Goal: Transaction & Acquisition: Purchase product/service

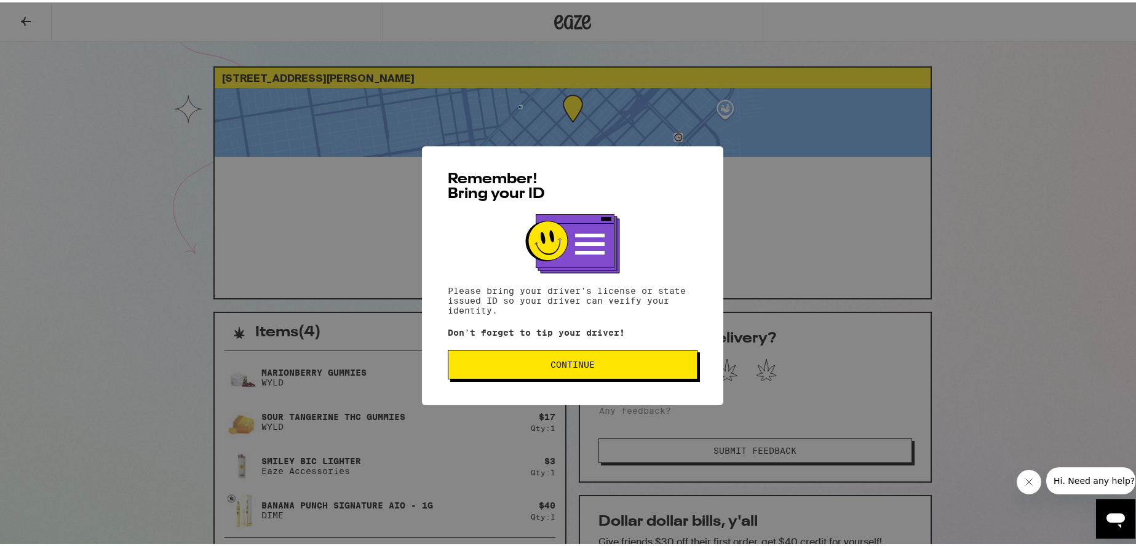
click at [573, 366] on span "Continue" at bounding box center [573, 362] width 44 height 9
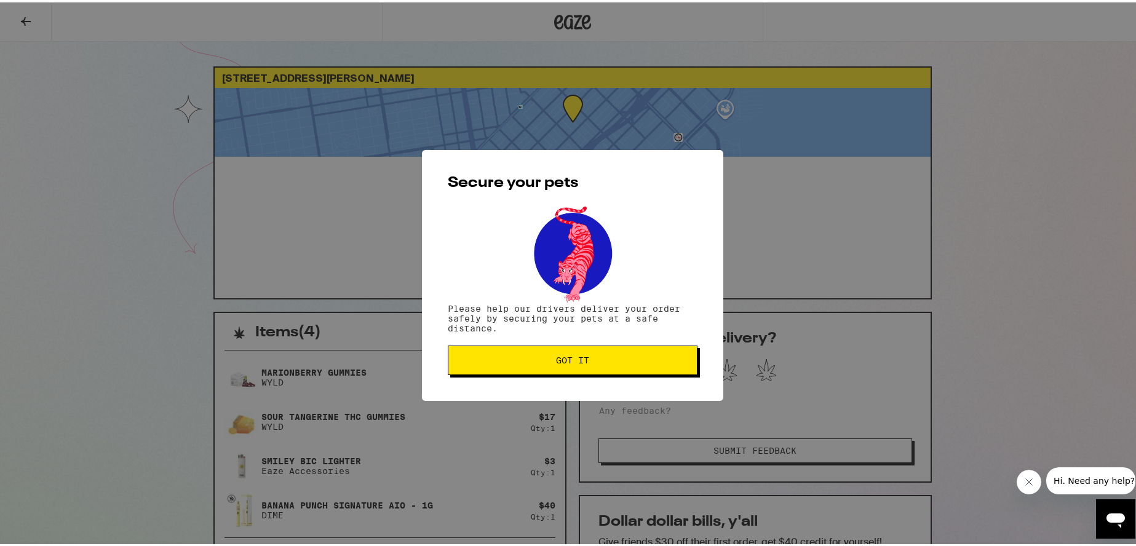
click at [562, 357] on span "Got it" at bounding box center [572, 358] width 33 height 9
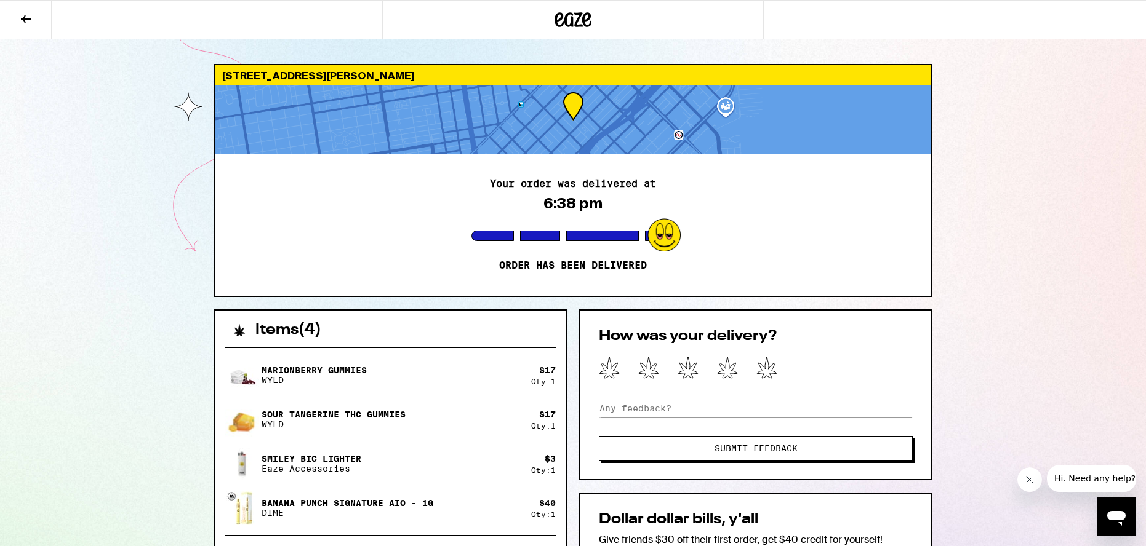
click at [578, 24] on icon at bounding box center [573, 19] width 18 height 15
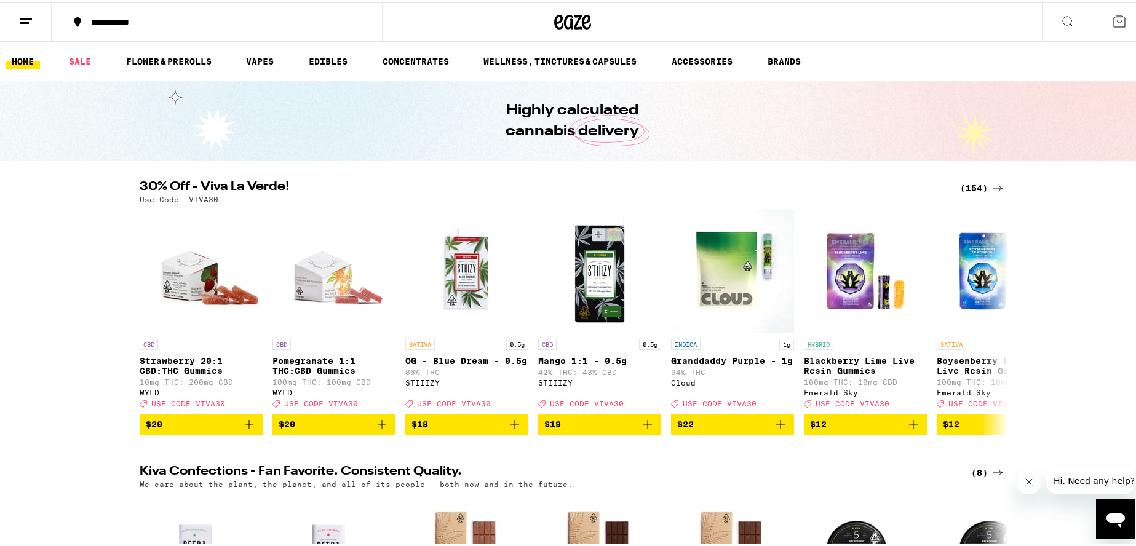
click at [970, 184] on div "(154)" at bounding box center [983, 185] width 46 height 15
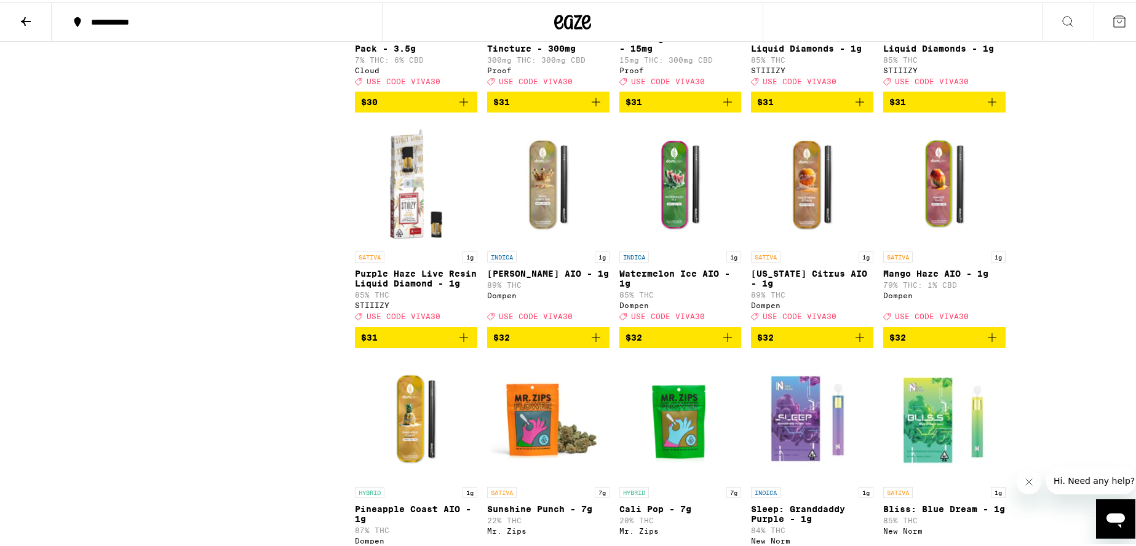
scroll to position [5722, 0]
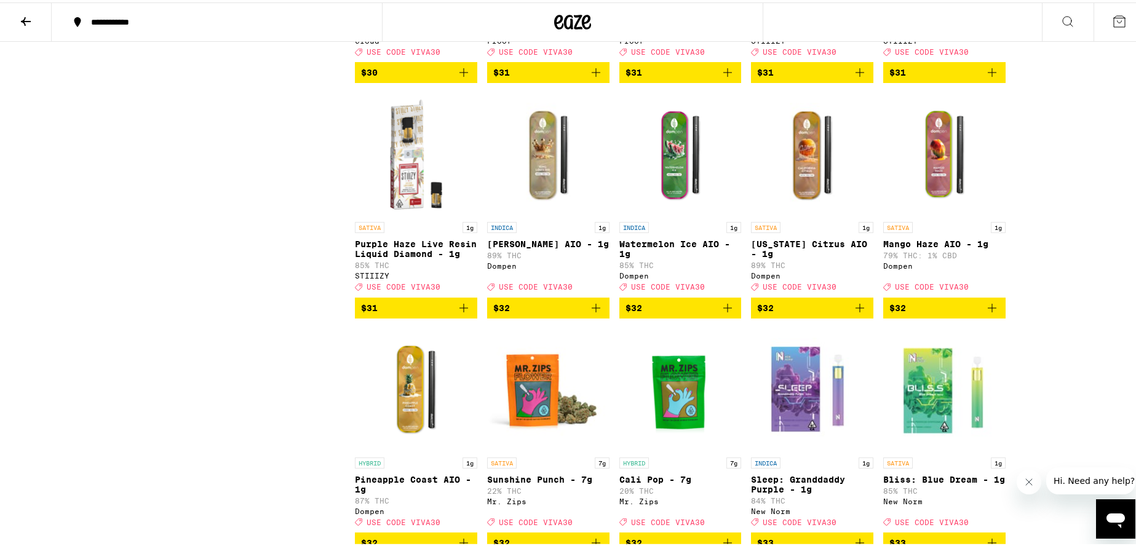
click at [988, 78] on icon "Add to bag" at bounding box center [992, 70] width 15 height 15
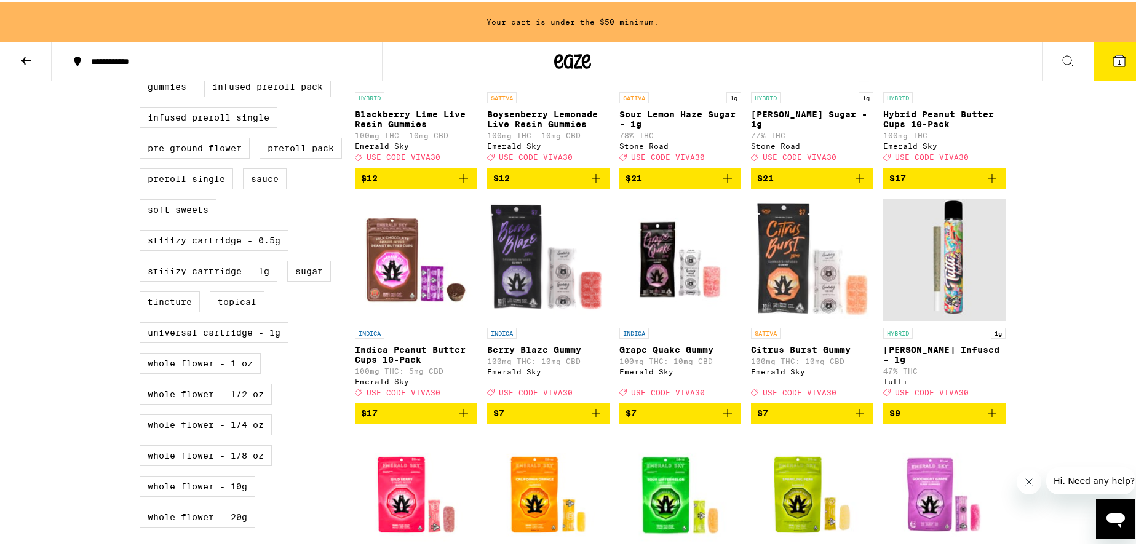
scroll to position [143, 0]
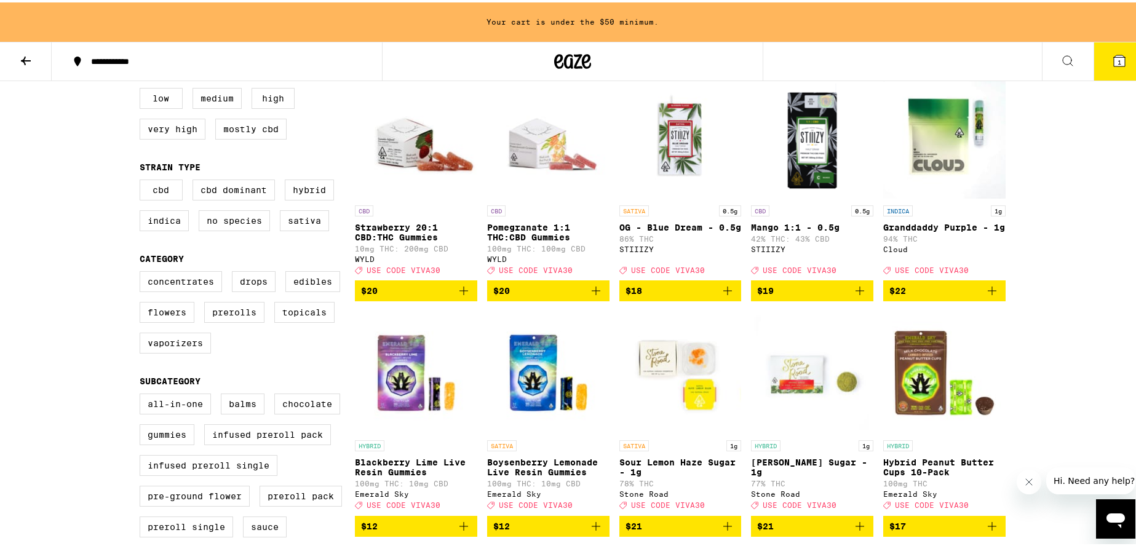
click at [562, 51] on icon at bounding box center [572, 59] width 37 height 22
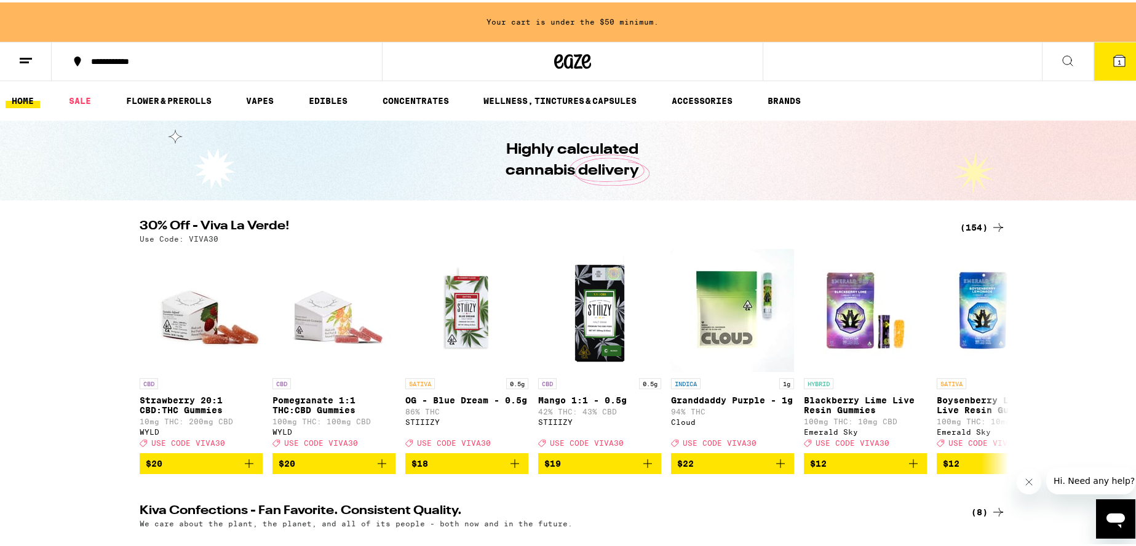
click at [991, 226] on icon at bounding box center [998, 225] width 15 height 15
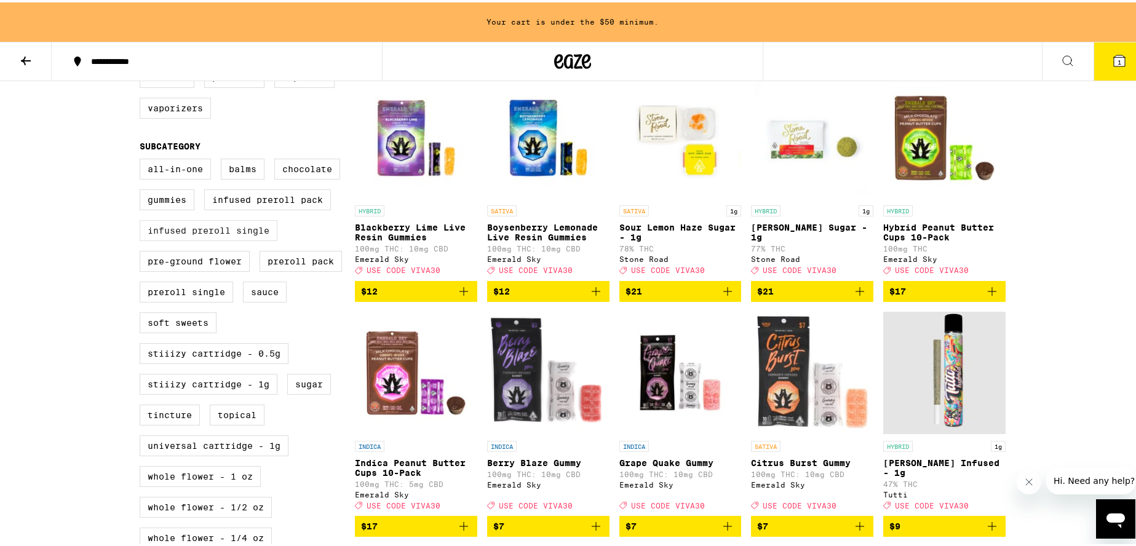
scroll to position [460, 0]
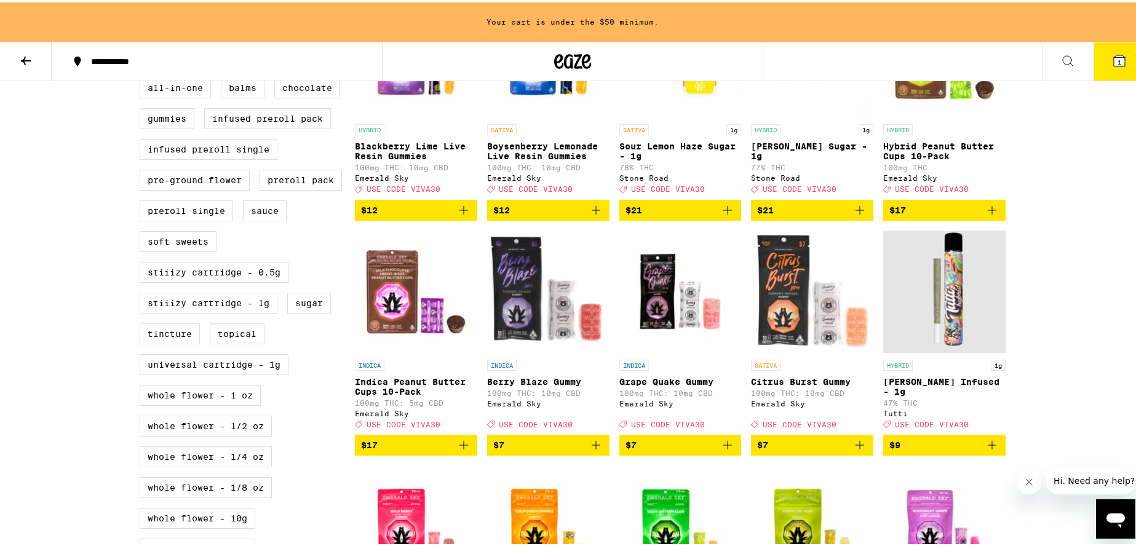
click at [189, 311] on label "STIIIZY Cartridge - 1g" at bounding box center [209, 300] width 138 height 21
click at [143, 78] on input "STIIIZY Cartridge - 1g" at bounding box center [142, 77] width 1 height 1
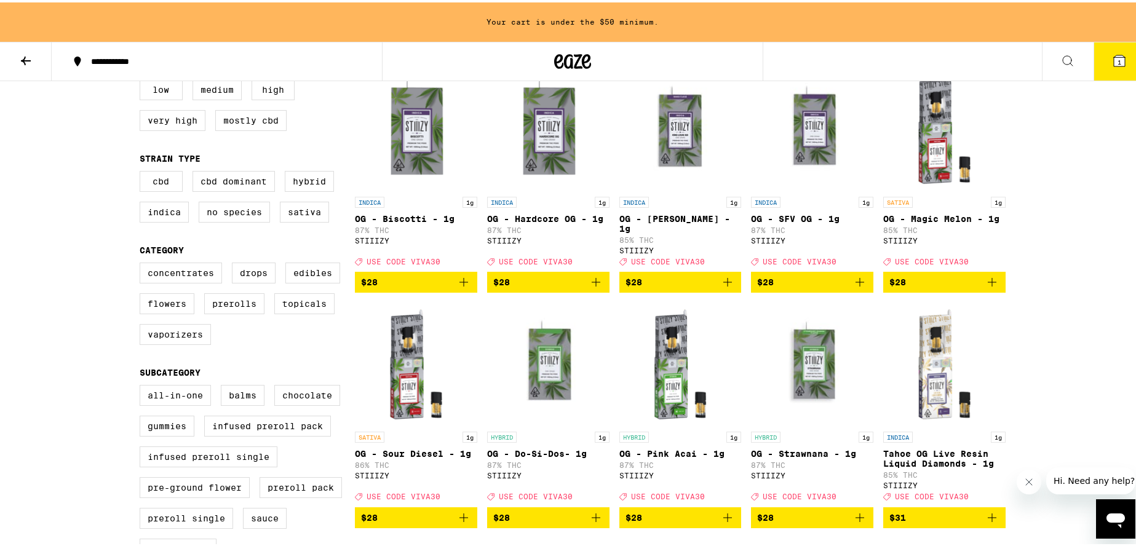
scroll to position [462, 0]
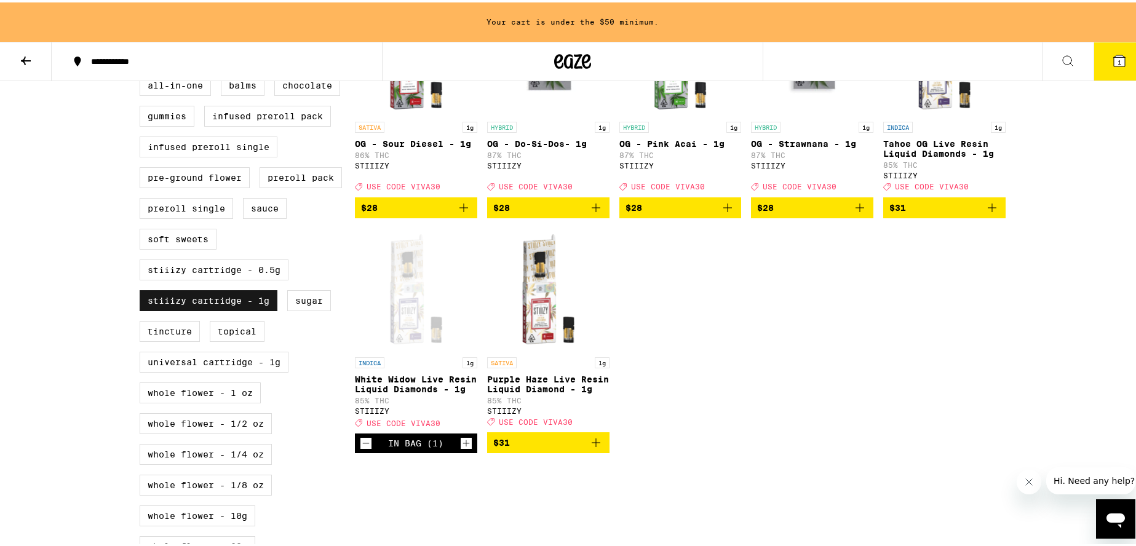
click at [254, 309] on label "STIIIZY Cartridge - 1g" at bounding box center [209, 298] width 138 height 21
click at [143, 75] on input "STIIIZY Cartridge - 1g" at bounding box center [142, 74] width 1 height 1
checkbox input "false"
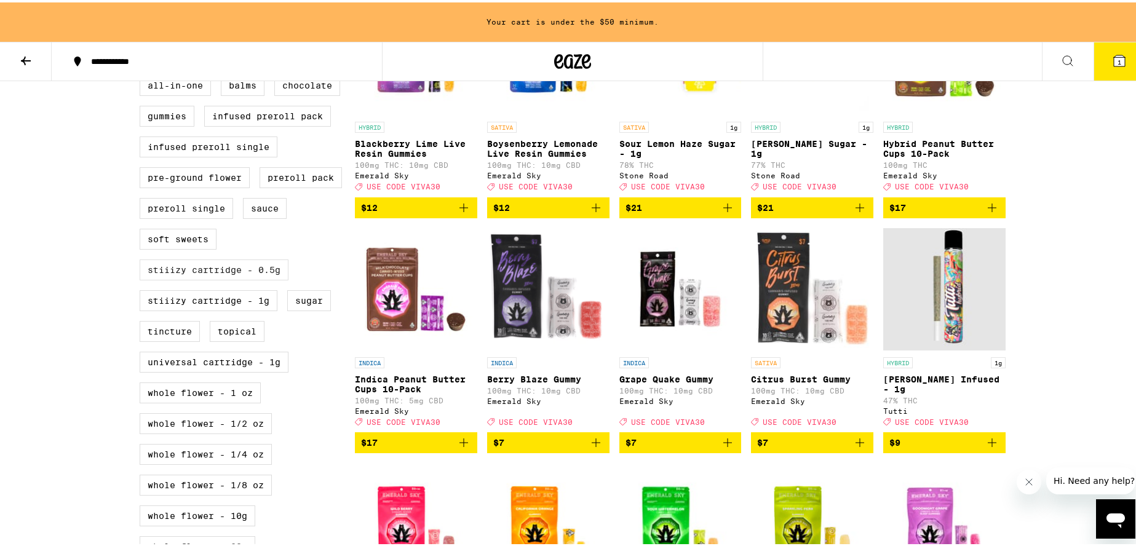
scroll to position [434, 0]
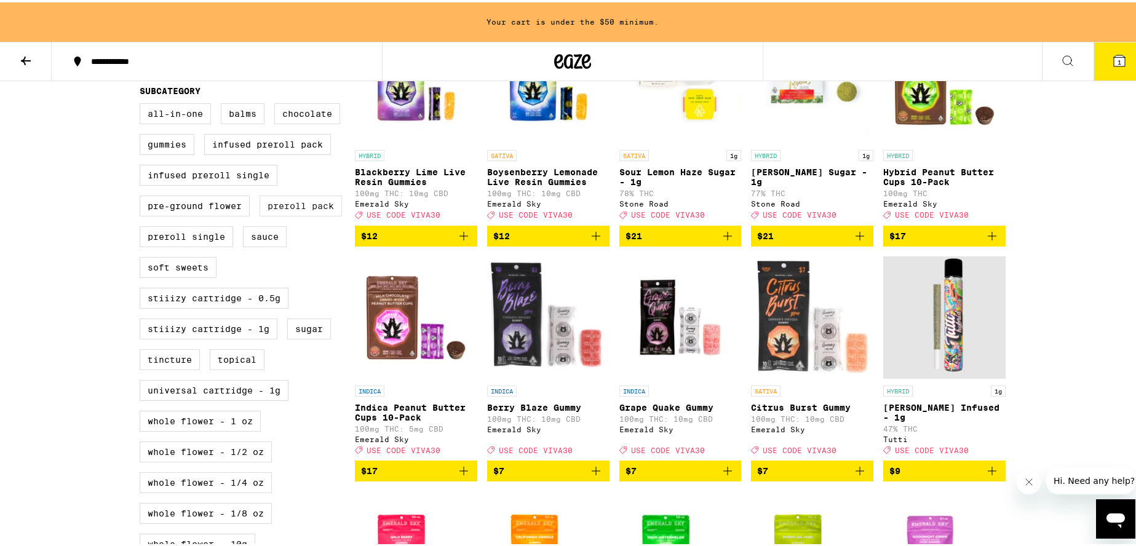
click at [284, 214] on label "Preroll Pack" at bounding box center [301, 203] width 82 height 21
click at [143, 103] on input "Preroll Pack" at bounding box center [142, 103] width 1 height 1
checkbox input "true"
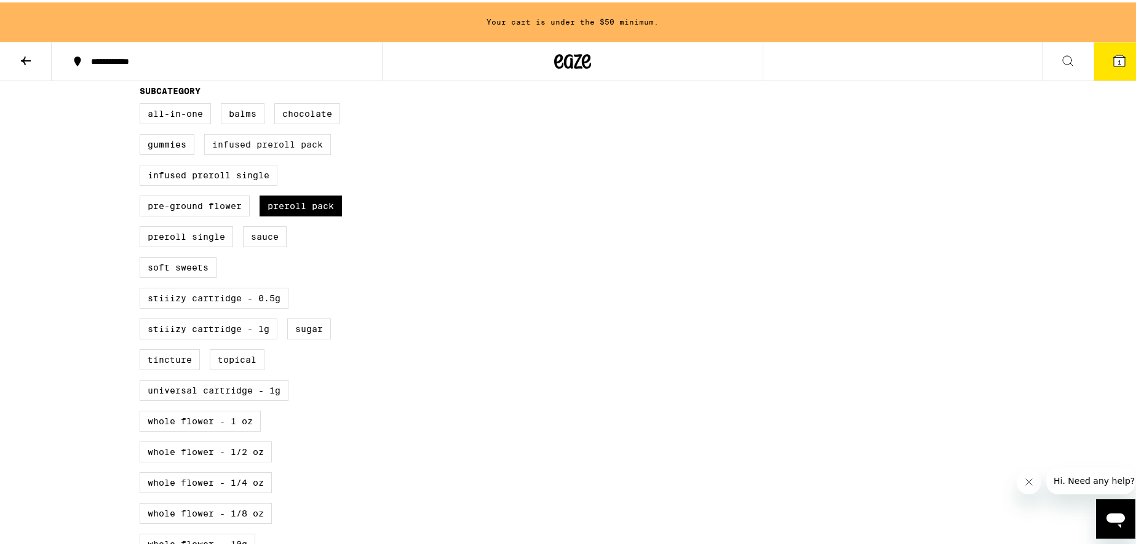
click at [304, 151] on label "Infused Preroll Pack" at bounding box center [267, 142] width 127 height 21
click at [143, 103] on input "Infused Preroll Pack" at bounding box center [142, 103] width 1 height 1
checkbox input "true"
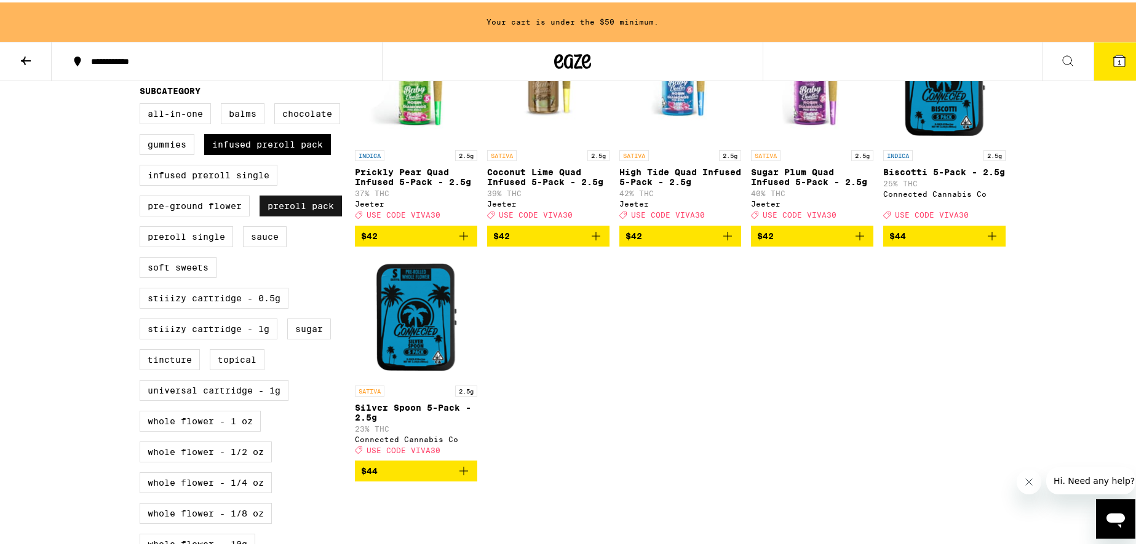
click at [308, 214] on label "Preroll Pack" at bounding box center [301, 203] width 82 height 21
click at [143, 103] on input "Preroll Pack" at bounding box center [142, 103] width 1 height 1
checkbox input "false"
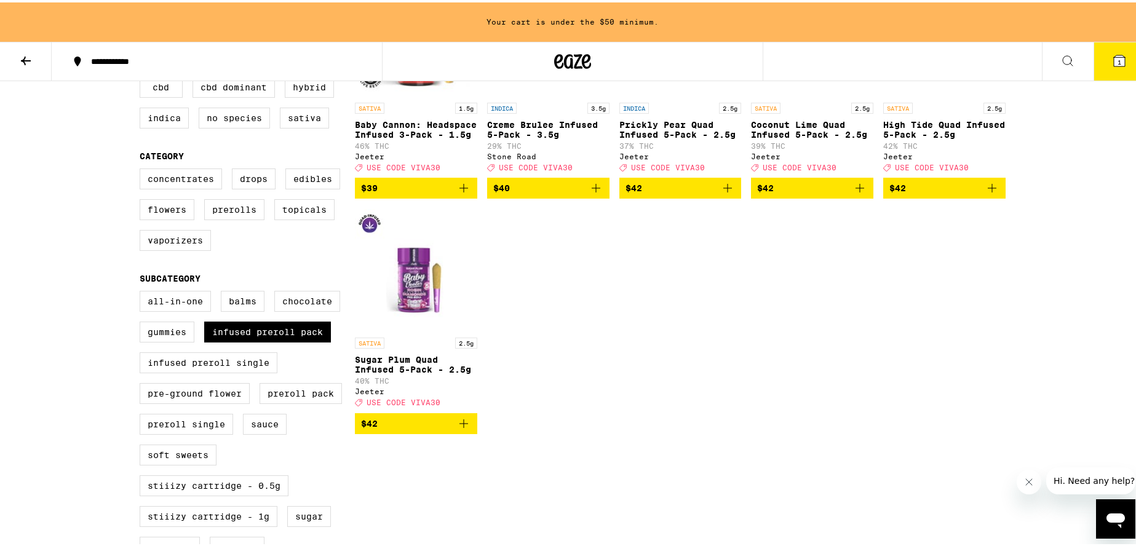
scroll to position [263, 0]
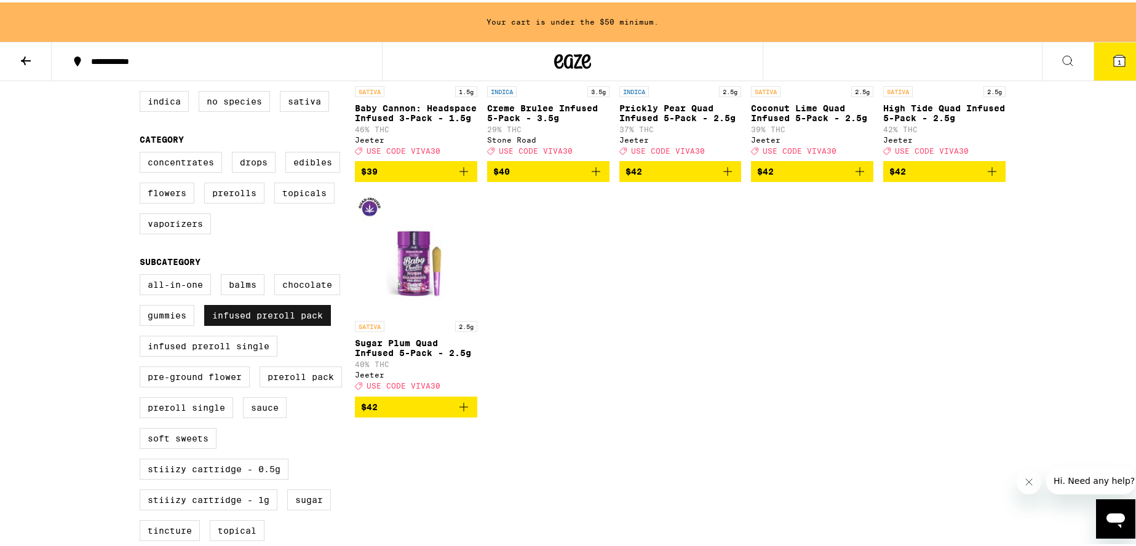
click at [298, 324] on label "Infused Preroll Pack" at bounding box center [267, 313] width 127 height 21
click at [143, 274] on input "Infused Preroll Pack" at bounding box center [142, 274] width 1 height 1
checkbox input "false"
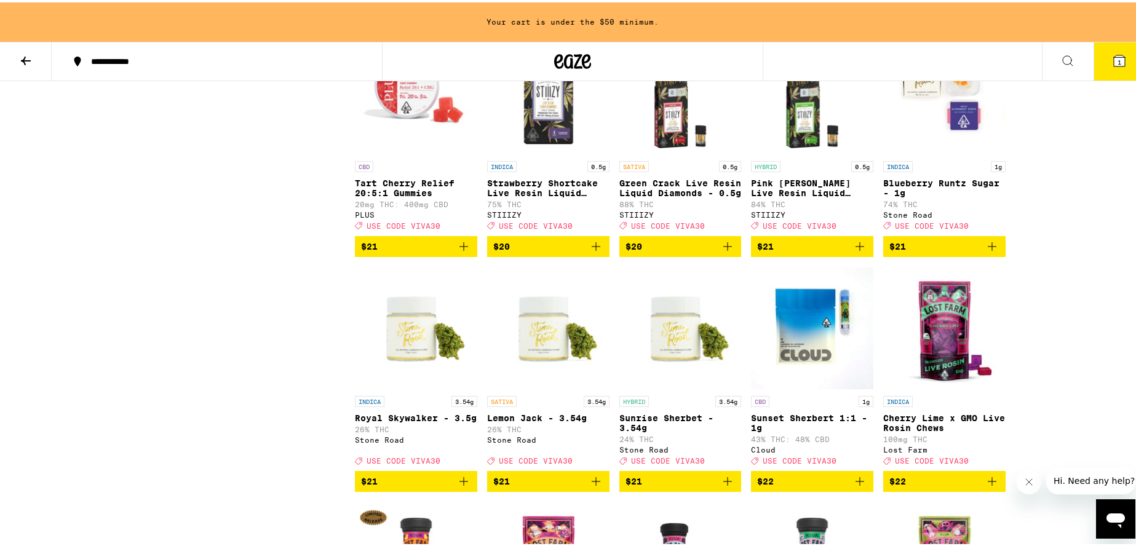
scroll to position [3609, 0]
